Goal: Information Seeking & Learning: Learn about a topic

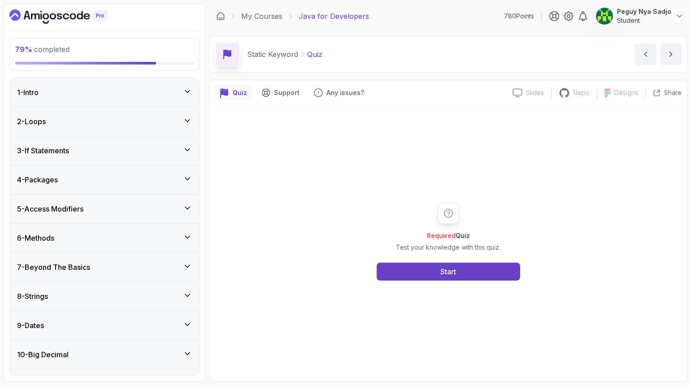
scroll to position [437, 0]
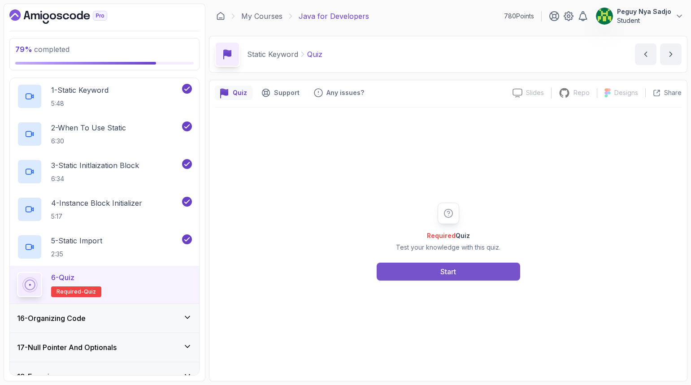
click at [441, 276] on button "Start" at bounding box center [448, 272] width 143 height 18
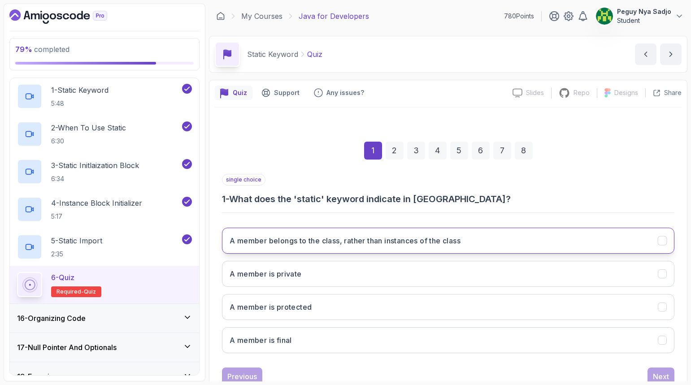
click at [412, 242] on h3 "A member belongs to the class, rather than instances of the class" at bounding box center [345, 240] width 231 height 11
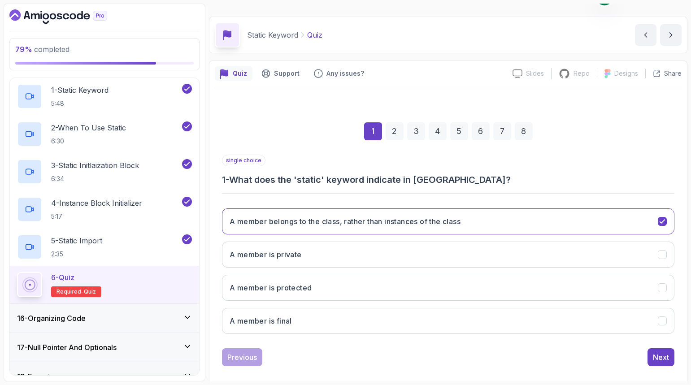
scroll to position [30, 0]
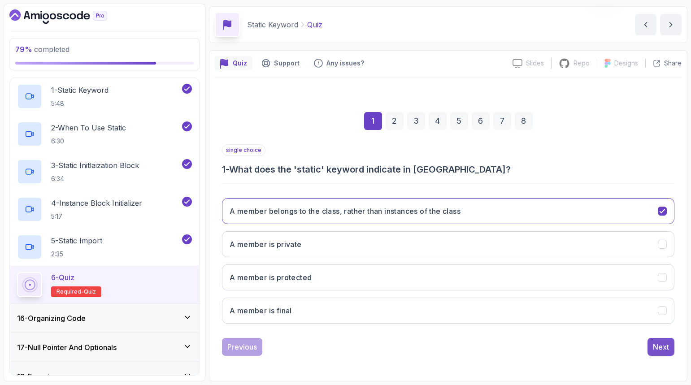
click at [656, 340] on button "Next" at bounding box center [660, 347] width 27 height 18
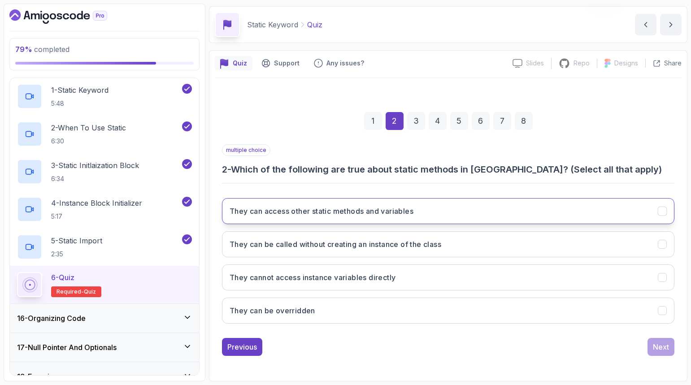
click at [450, 214] on button "They can access other static methods and variables" at bounding box center [448, 211] width 452 height 26
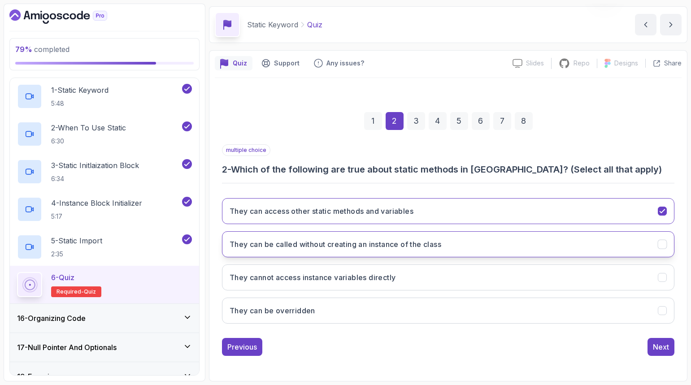
click at [441, 245] on h3 "They can be called without creating an instance of the class" at bounding box center [336, 244] width 212 height 11
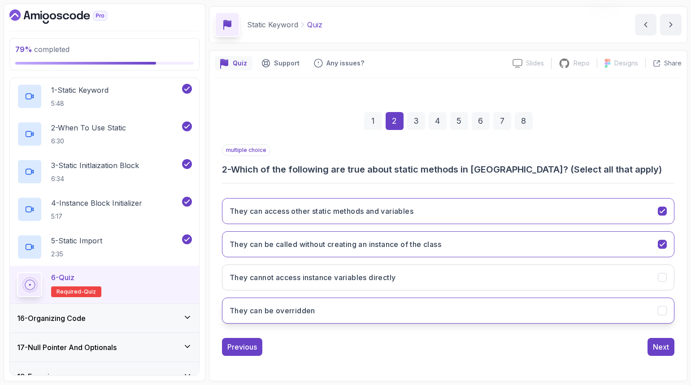
click at [373, 305] on button "They can be overridden" at bounding box center [448, 311] width 452 height 26
click at [648, 346] on button "Next" at bounding box center [660, 347] width 27 height 18
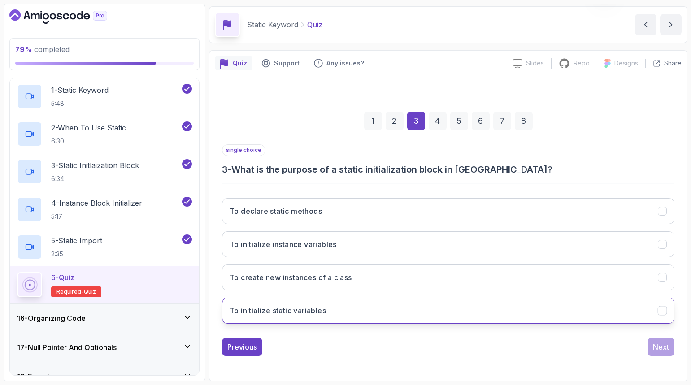
click at [369, 304] on button "To initialize static variables" at bounding box center [448, 311] width 452 height 26
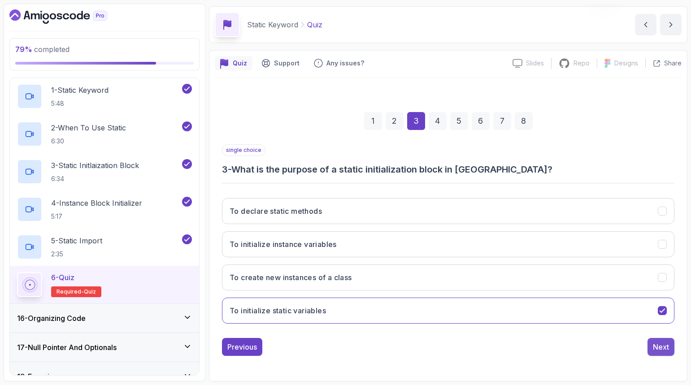
click at [666, 348] on div "Next" at bounding box center [661, 347] width 16 height 11
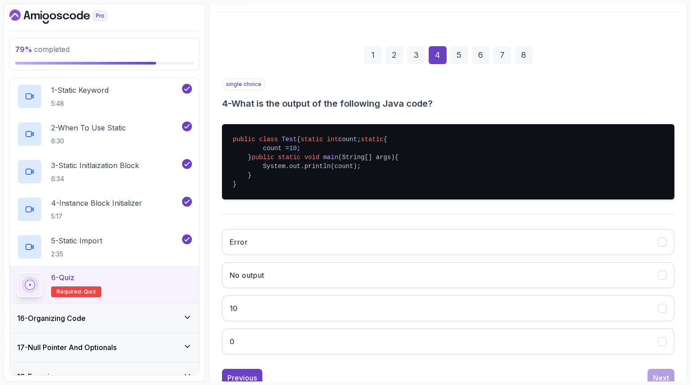
scroll to position [153, 0]
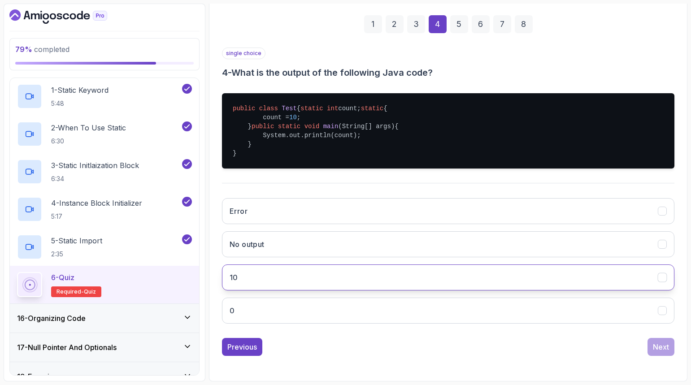
drag, startPoint x: 286, startPoint y: 270, endPoint x: 293, endPoint y: 272, distance: 6.7
click at [286, 270] on button "10" at bounding box center [448, 277] width 452 height 26
drag, startPoint x: 663, startPoint y: 345, endPoint x: 544, endPoint y: 326, distance: 120.2
click at [662, 344] on div "Next" at bounding box center [661, 347] width 16 height 11
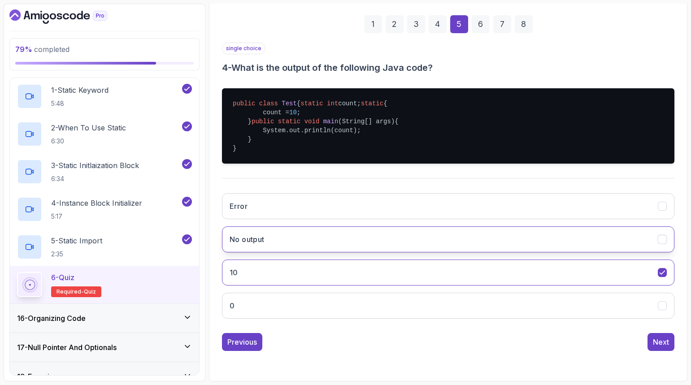
scroll to position [30, 0]
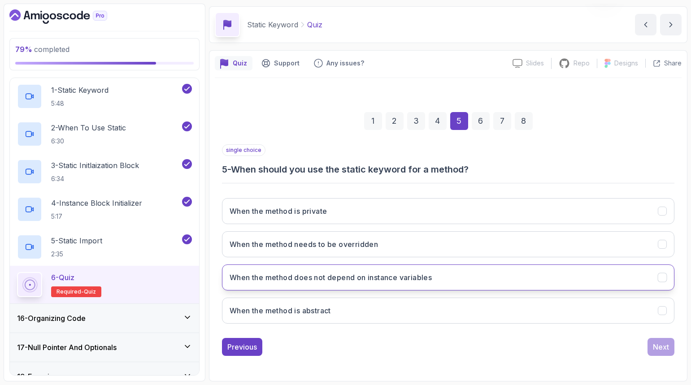
click at [470, 283] on button "When the method does not depend on instance variables" at bounding box center [448, 277] width 452 height 26
click at [659, 342] on div "Next" at bounding box center [661, 347] width 16 height 11
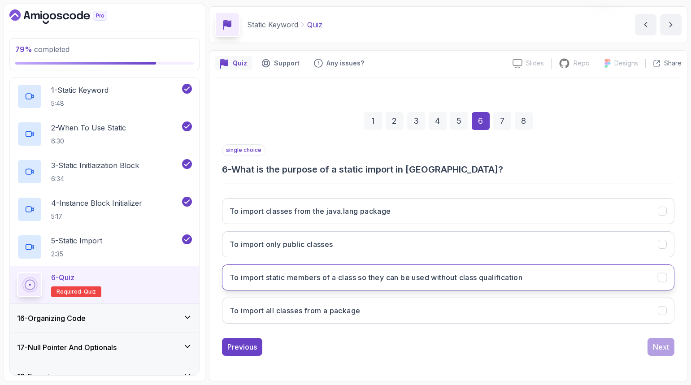
click at [513, 276] on h3 "To import static members of a class so they can be used without class qualifica…" at bounding box center [376, 277] width 293 height 11
click at [667, 346] on div "Next" at bounding box center [661, 347] width 16 height 11
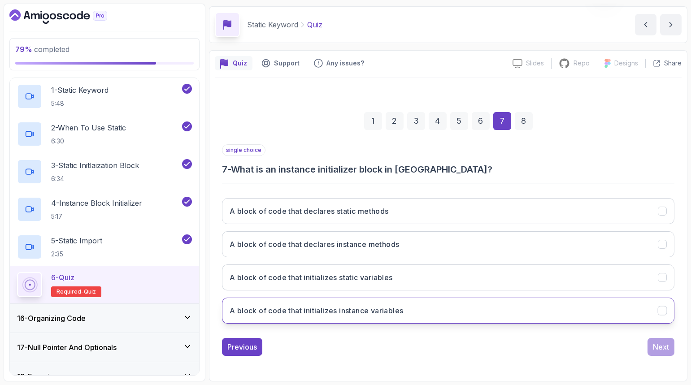
click at [436, 303] on button "A block of code that initializes instance variables" at bounding box center [448, 311] width 452 height 26
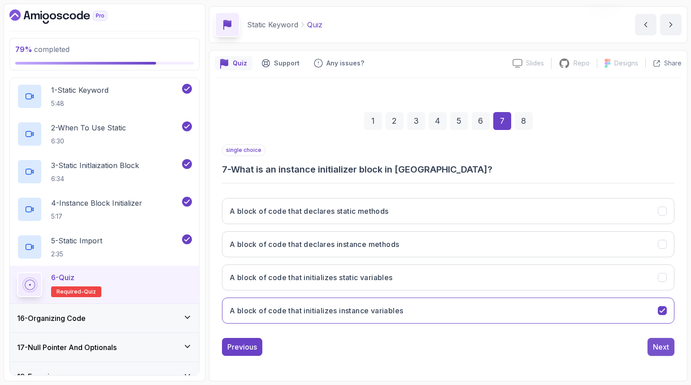
click at [666, 348] on div "Next" at bounding box center [661, 347] width 16 height 11
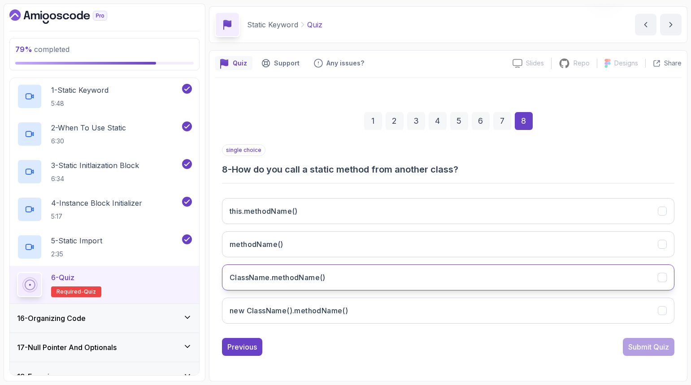
click at [467, 273] on button "ClassName.methodName()" at bounding box center [448, 277] width 452 height 26
click at [646, 350] on div "Submit Quiz" at bounding box center [648, 347] width 41 height 11
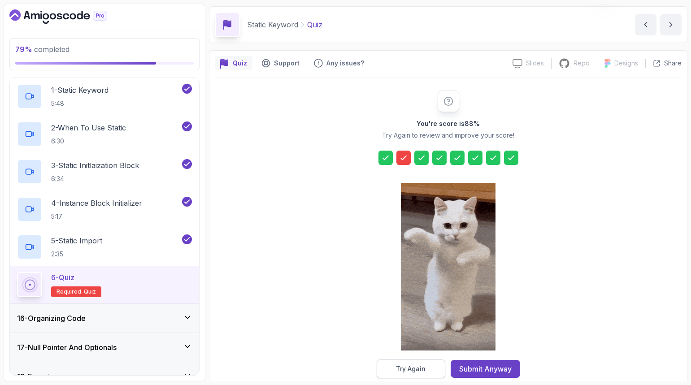
click at [429, 367] on button "Try Again" at bounding box center [411, 368] width 69 height 19
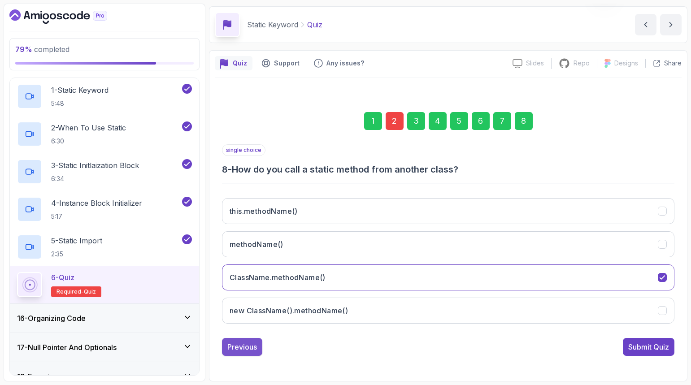
click at [251, 346] on div "Previous" at bounding box center [242, 347] width 30 height 11
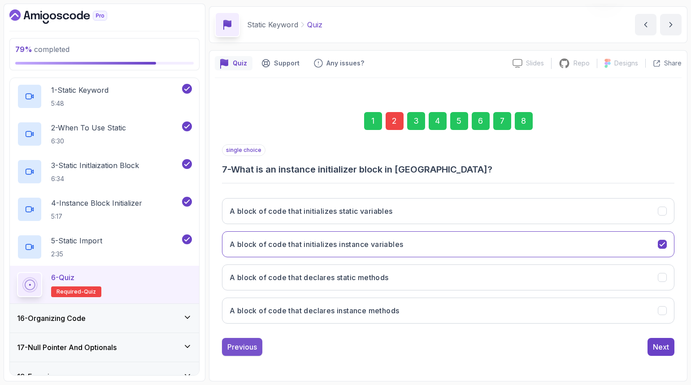
click at [251, 343] on div "Previous" at bounding box center [242, 347] width 30 height 11
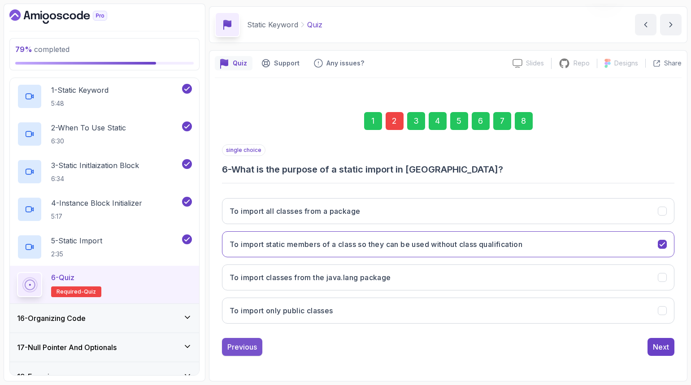
click at [254, 342] on div "Previous" at bounding box center [242, 347] width 30 height 11
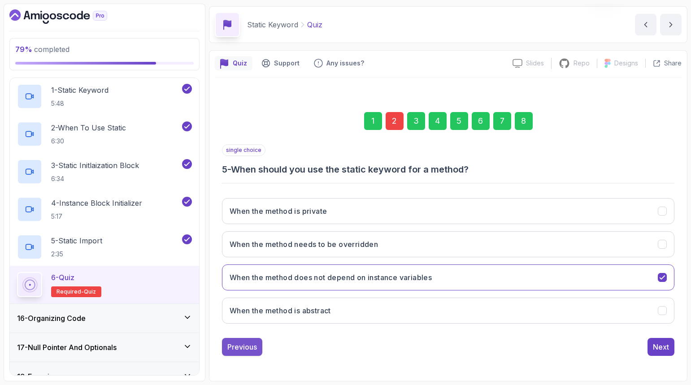
click at [255, 342] on div "Previous" at bounding box center [242, 347] width 30 height 11
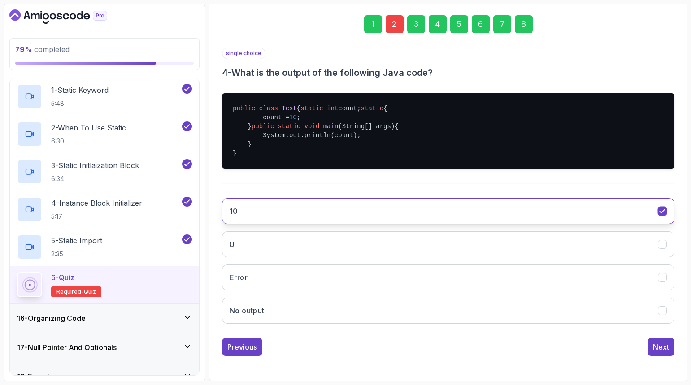
scroll to position [153, 0]
click at [250, 345] on div "Previous" at bounding box center [242, 347] width 30 height 11
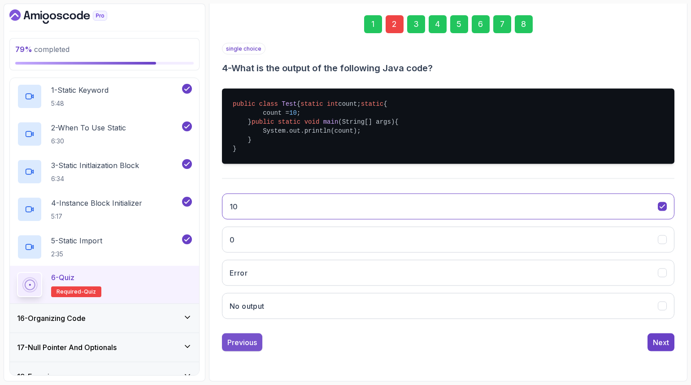
scroll to position [30, 0]
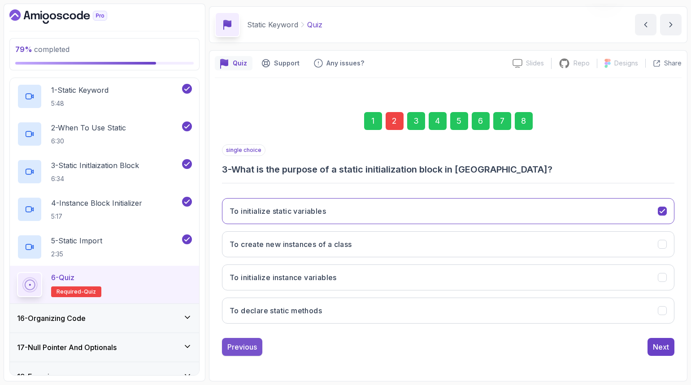
click at [251, 345] on div "Previous" at bounding box center [242, 347] width 30 height 11
